Goal: Task Accomplishment & Management: Use online tool/utility

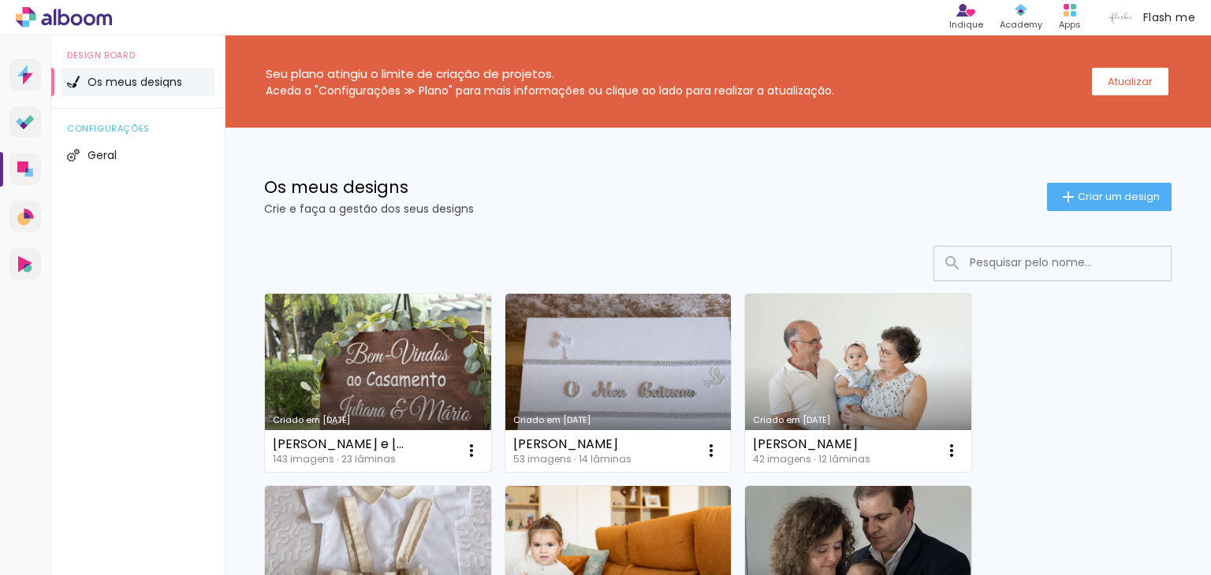
click at [378, 385] on link "Criado em [DATE]" at bounding box center [378, 383] width 226 height 178
